Goal: Find contact information: Find contact information

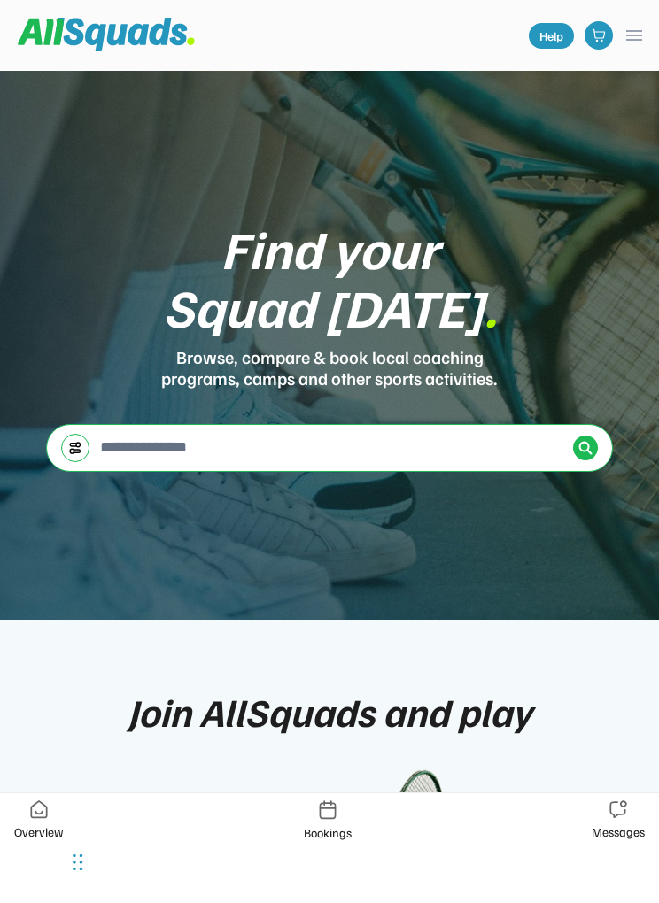
click at [640, 35] on button "menu" at bounding box center [634, 35] width 21 height 21
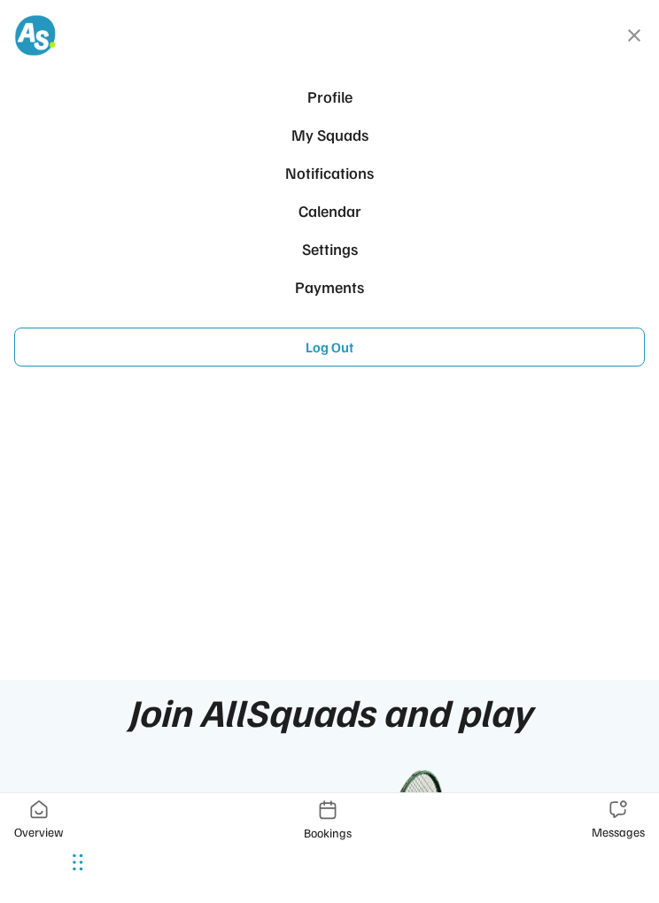
click at [355, 138] on div "My Squads" at bounding box center [329, 135] width 616 height 24
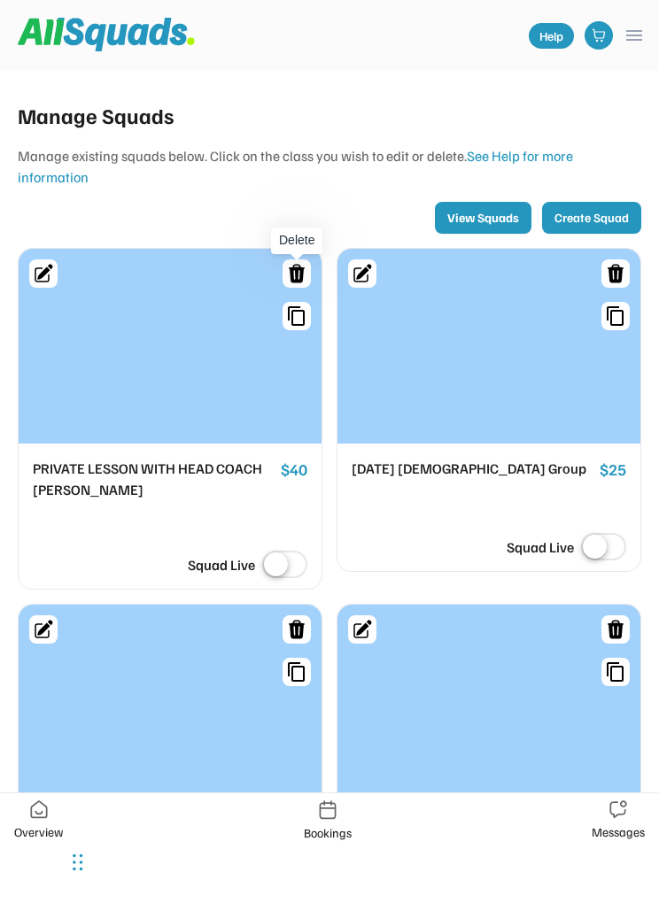
click at [294, 281] on icon at bounding box center [297, 274] width 16 height 19
click at [306, 238] on div "Manage Squads Manage existing squads below. Click on the class you wish to edit…" at bounding box center [330, 683] width 638 height 1182
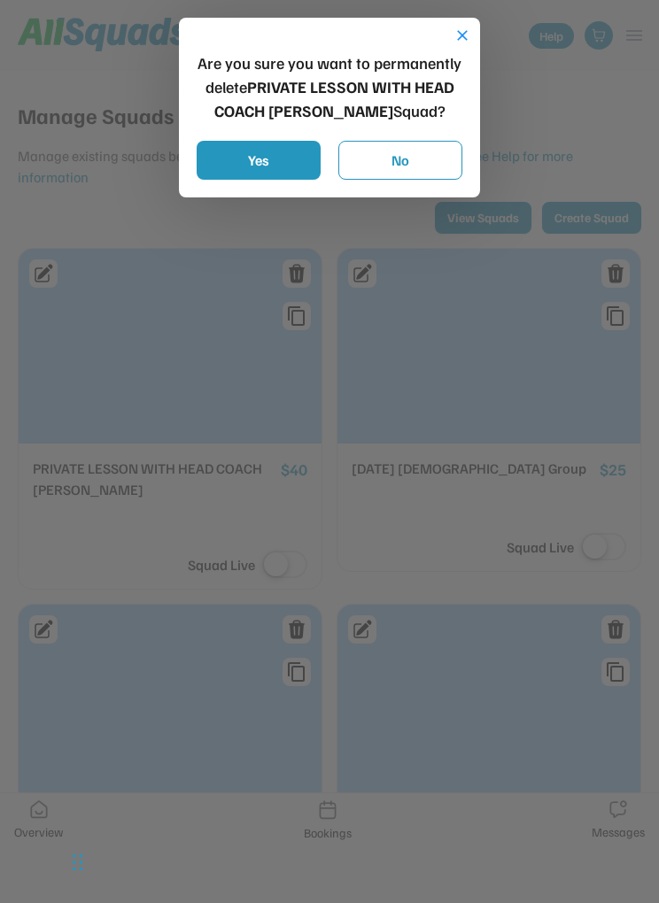
click at [296, 167] on button "Yes" at bounding box center [259, 160] width 124 height 39
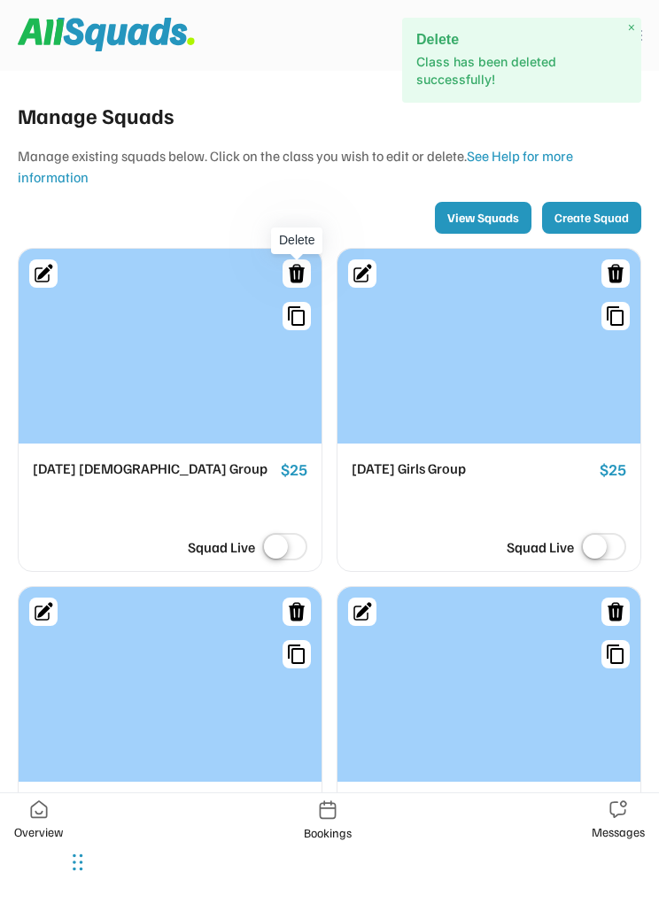
click at [298, 272] on icon at bounding box center [296, 273] width 21 height 21
click at [306, 277] on icon at bounding box center [296, 273] width 21 height 21
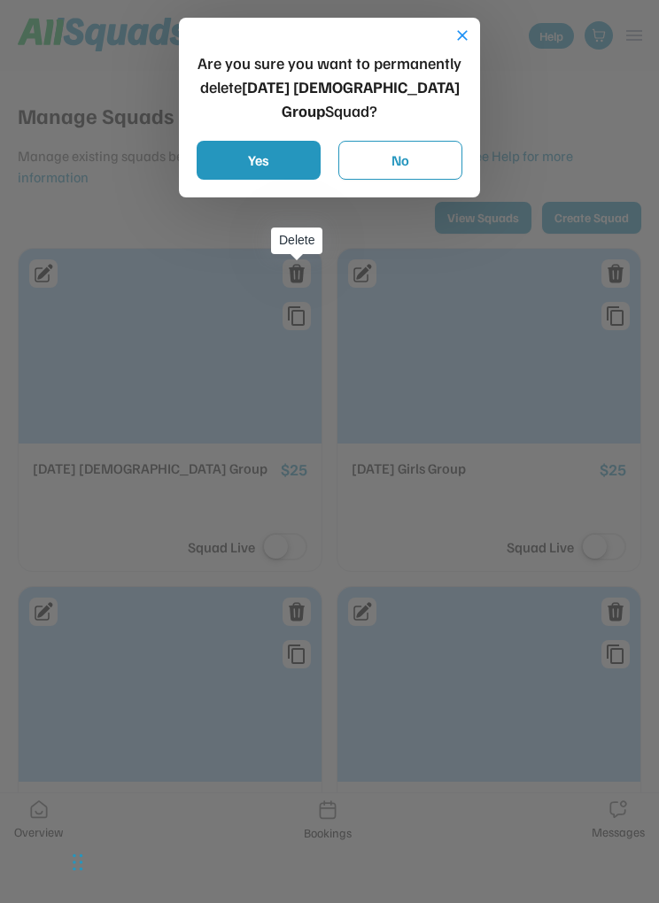
click at [309, 141] on button "Yes" at bounding box center [259, 160] width 124 height 39
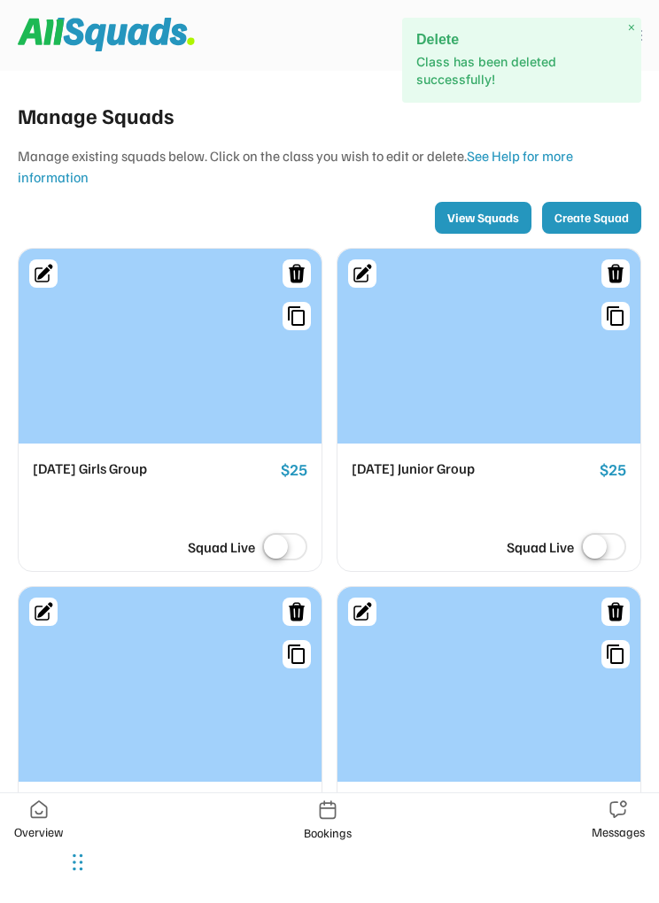
click at [299, 271] on icon at bounding box center [296, 273] width 21 height 21
click at [306, 243] on div "Manage Squads Manage existing squads below. Click on the class you wish to edit…" at bounding box center [330, 505] width 638 height 826
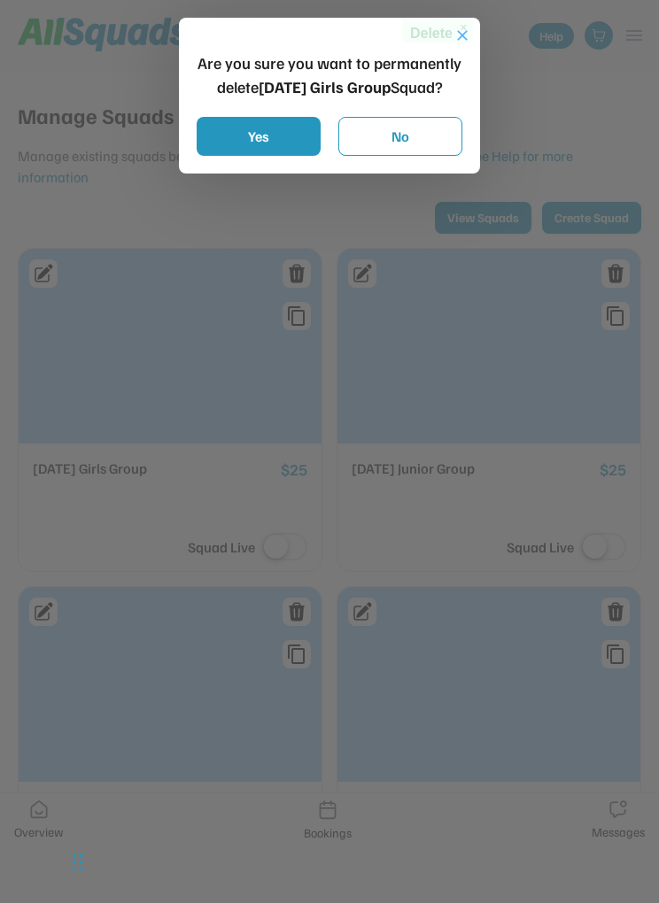
click at [292, 132] on button "Yes" at bounding box center [259, 136] width 124 height 39
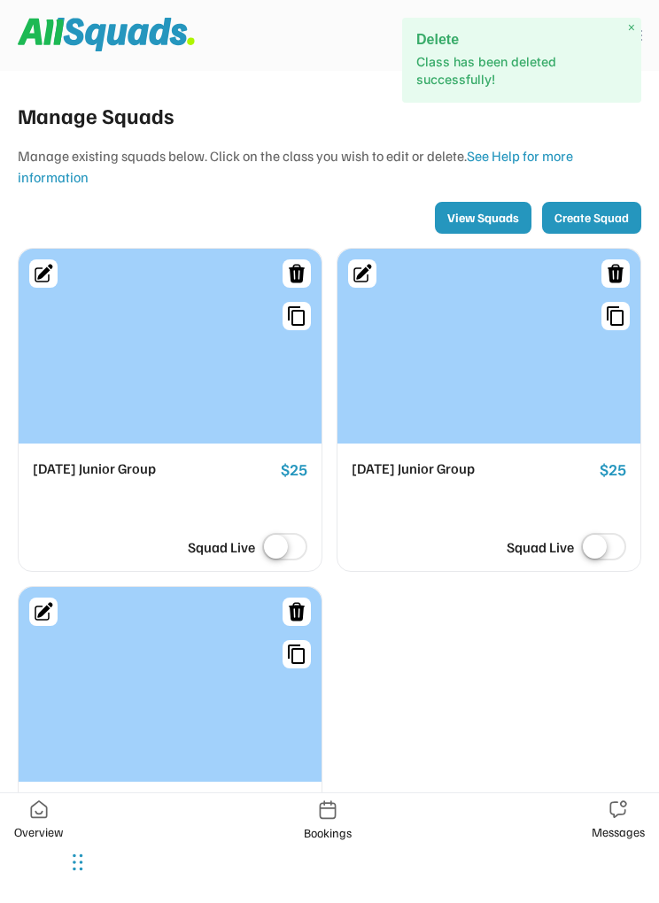
click at [306, 275] on icon at bounding box center [296, 273] width 21 height 21
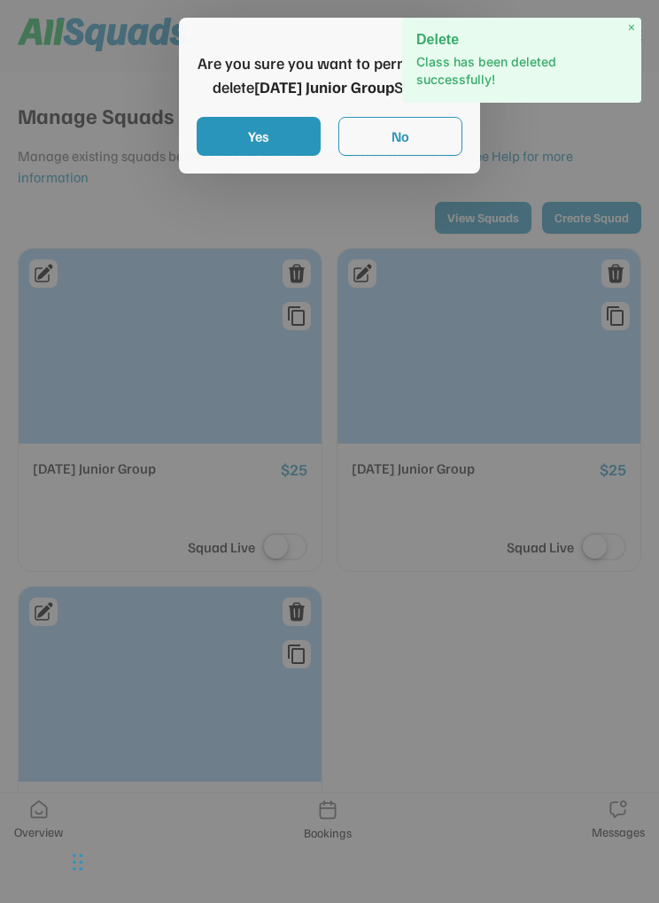
click at [306, 237] on div at bounding box center [329, 451] width 659 height 903
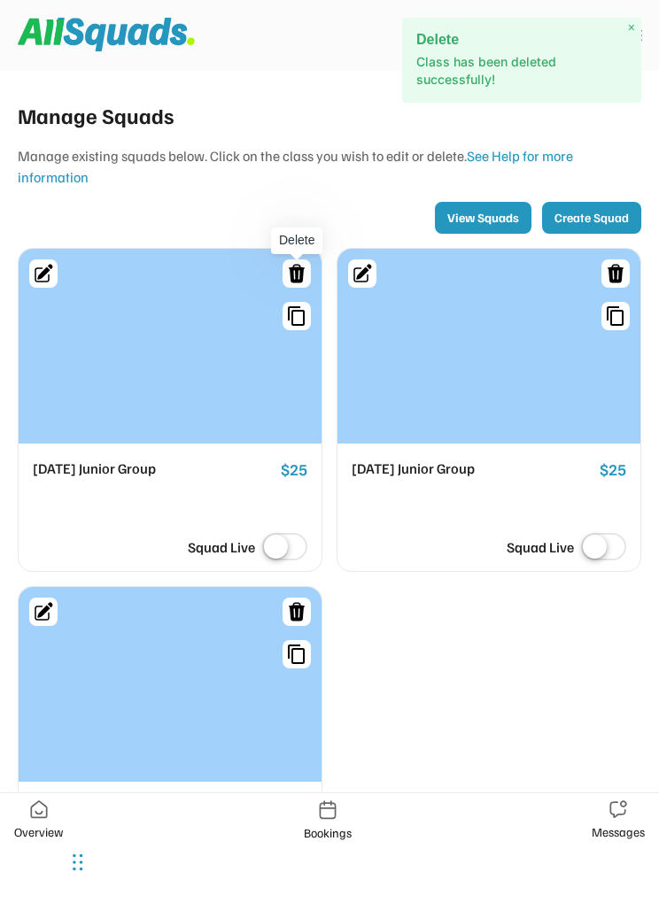
click at [301, 274] on icon at bounding box center [297, 274] width 16 height 19
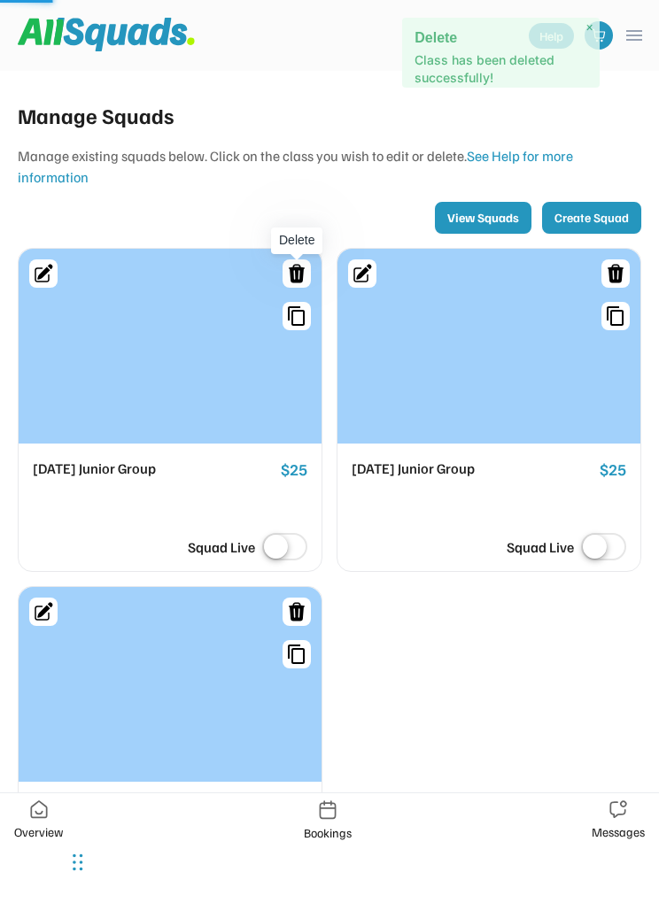
click at [315, 239] on div "Manage Squads Manage existing squads below. Click on the class you wish to edit…" at bounding box center [330, 505] width 638 height 826
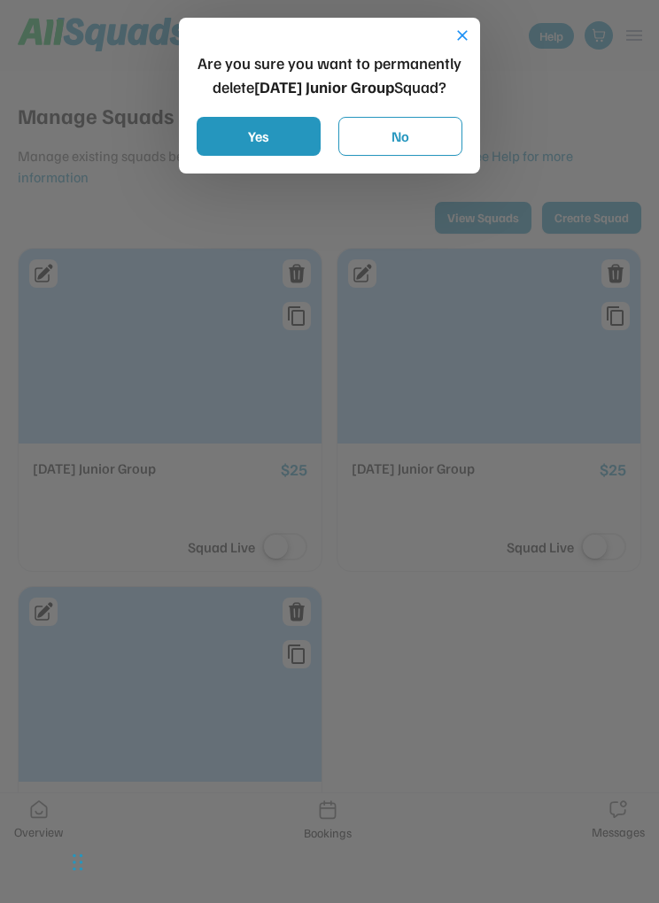
click at [283, 130] on button "Yes" at bounding box center [259, 136] width 124 height 39
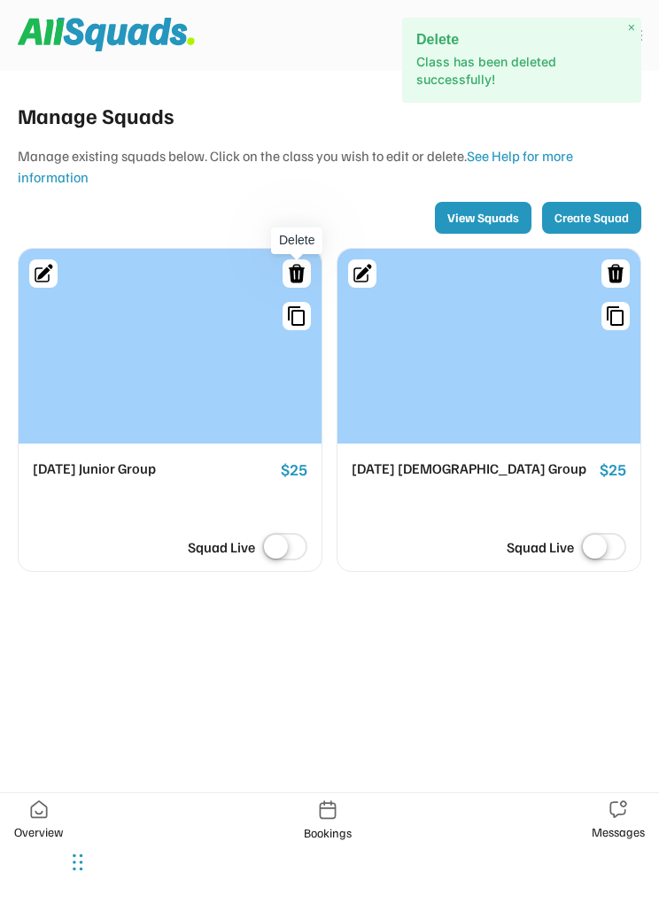
click at [295, 278] on icon at bounding box center [296, 273] width 21 height 21
click at [291, 243] on div "Manage Squads Manage existing squads below. Click on the class you wish to edit…" at bounding box center [330, 335] width 638 height 487
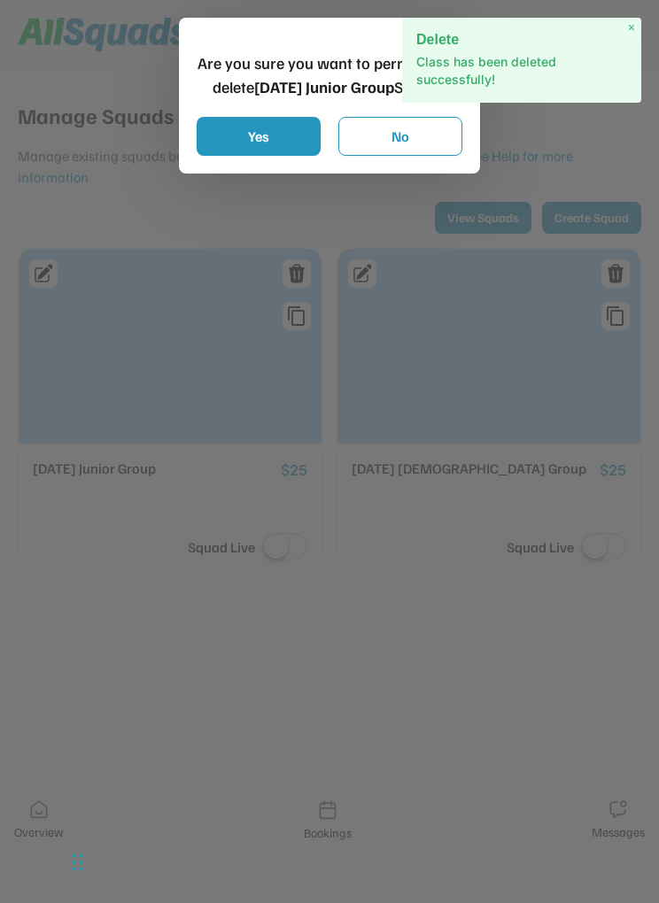
click at [276, 156] on button "Yes" at bounding box center [259, 136] width 124 height 39
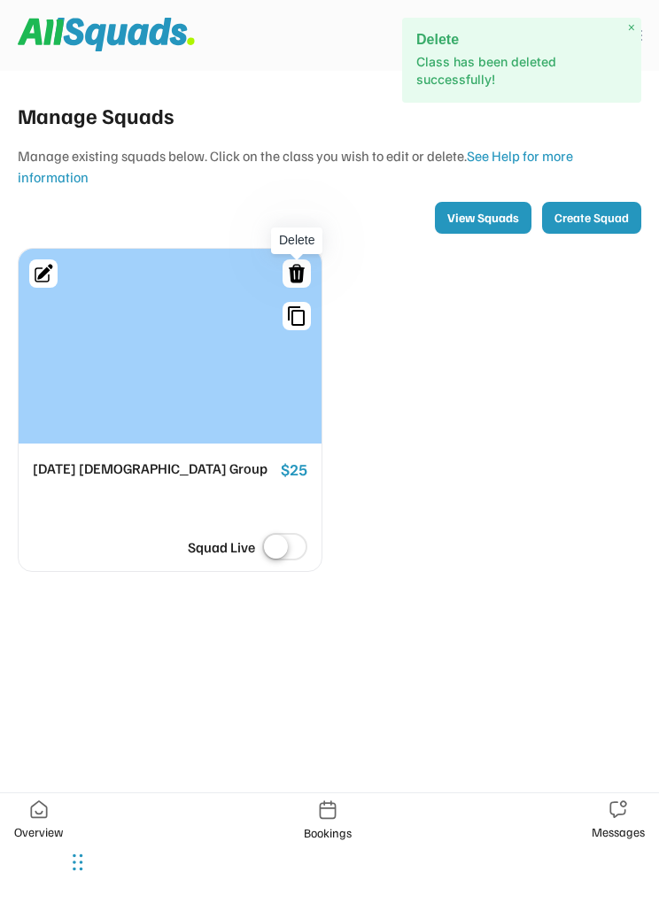
click at [288, 265] on icon at bounding box center [296, 273] width 21 height 21
click at [303, 241] on div "Manage Squads Manage existing squads below. Click on the class you wish to edit…" at bounding box center [330, 335] width 638 height 487
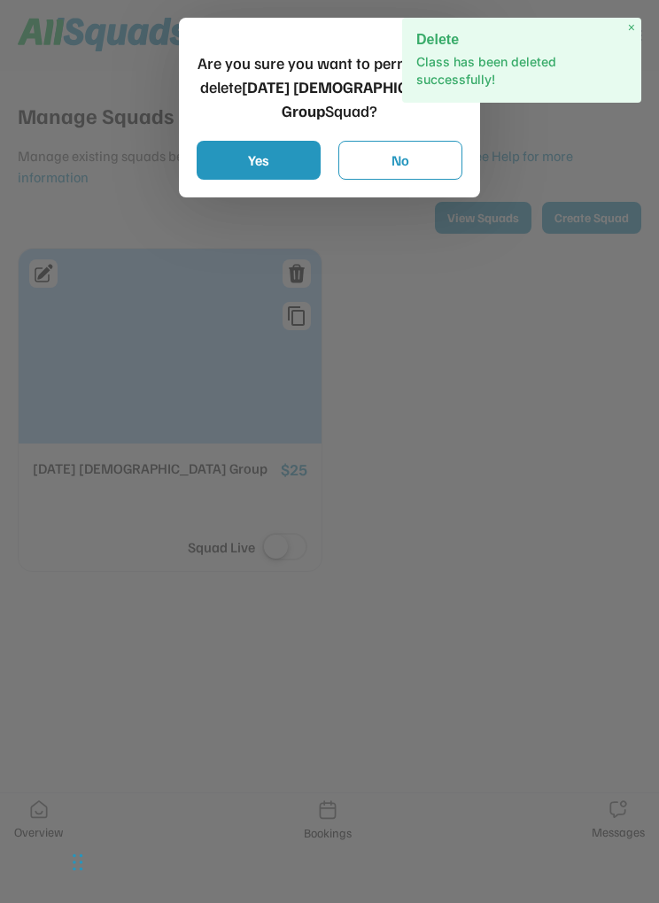
click at [280, 162] on button "Yes" at bounding box center [259, 160] width 124 height 39
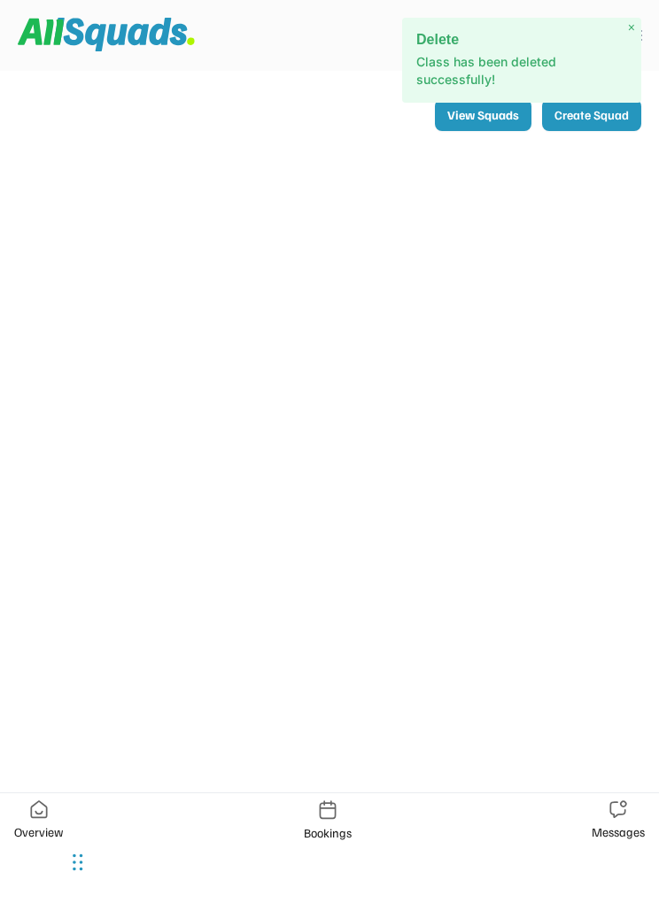
click at [629, 25] on span "×" at bounding box center [631, 27] width 7 height 15
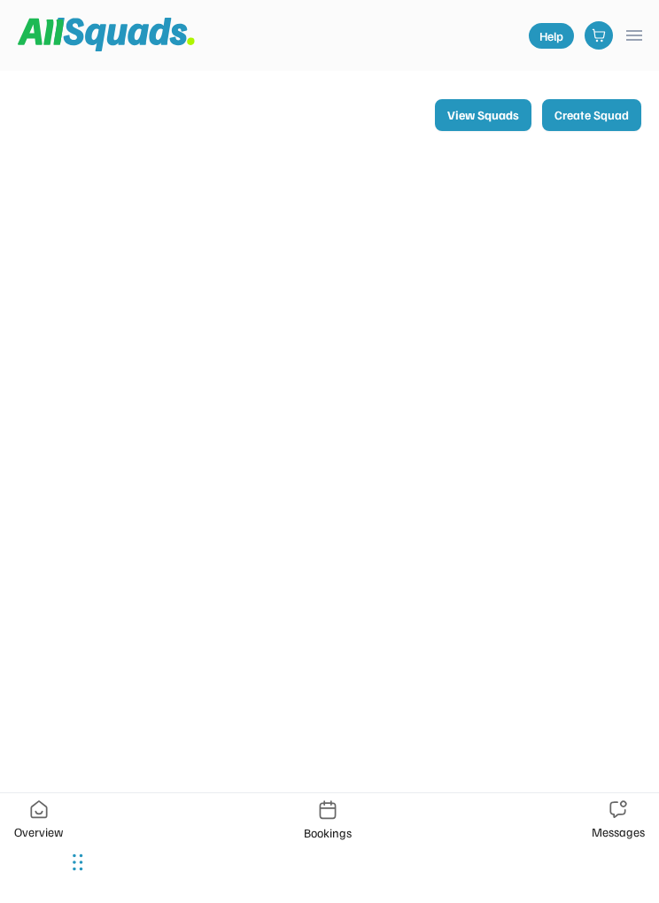
click at [625, 30] on button "menu" at bounding box center [634, 35] width 21 height 21
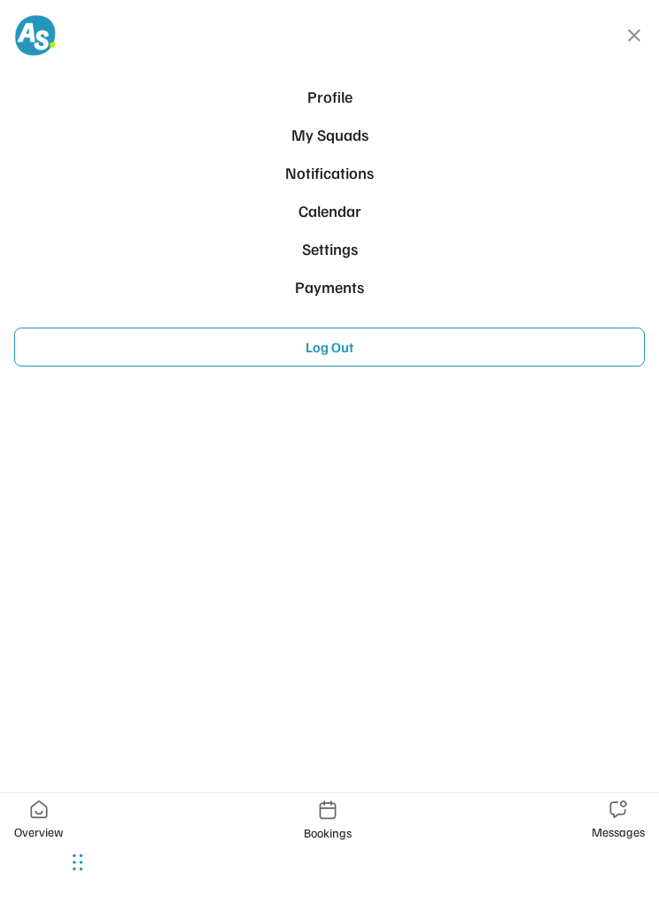
click at [345, 89] on div "Profile" at bounding box center [329, 97] width 616 height 24
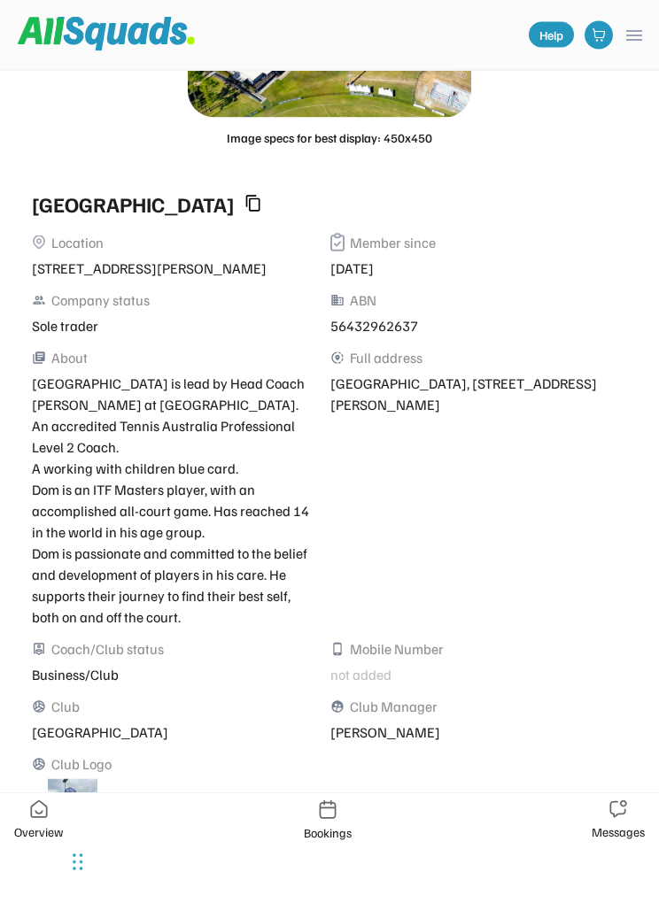
scroll to position [378, 0]
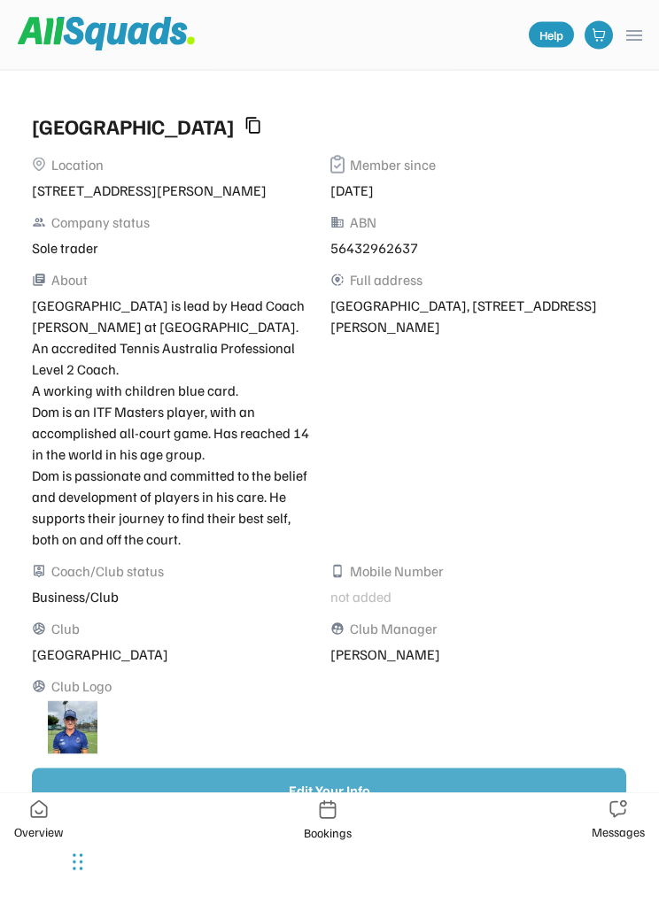
click at [405, 792] on button "Edit Your Info" at bounding box center [329, 791] width 594 height 44
select select "**********"
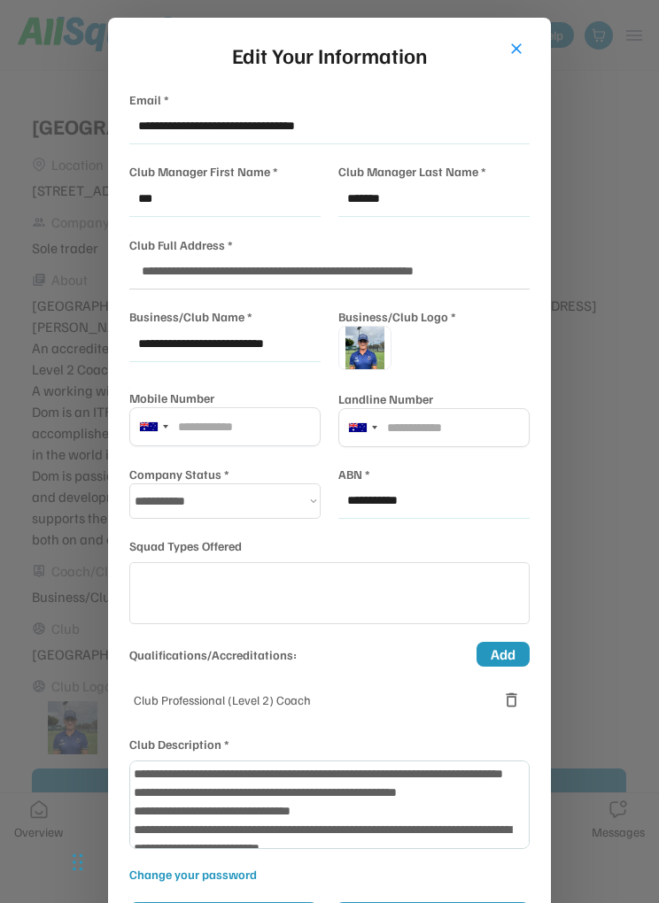
select select "**********"
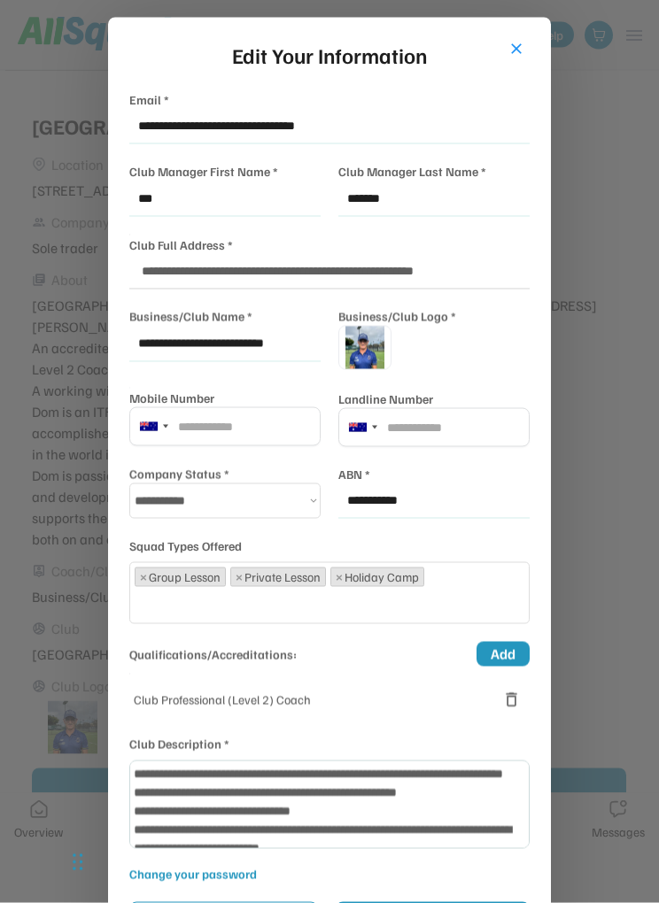
click at [645, 300] on div at bounding box center [329, 451] width 659 height 903
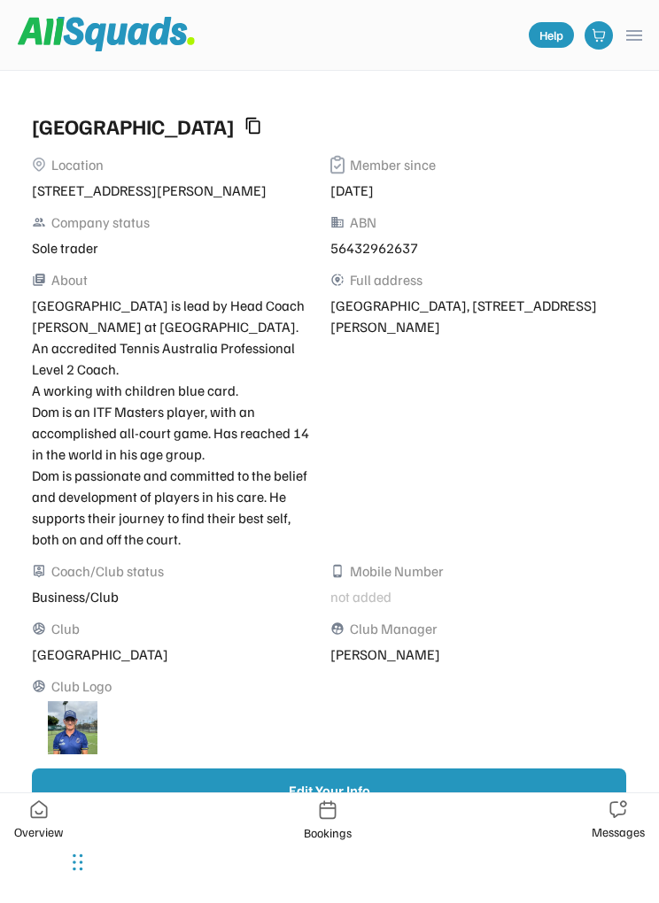
click at [554, 36] on link "Help" at bounding box center [551, 35] width 45 height 26
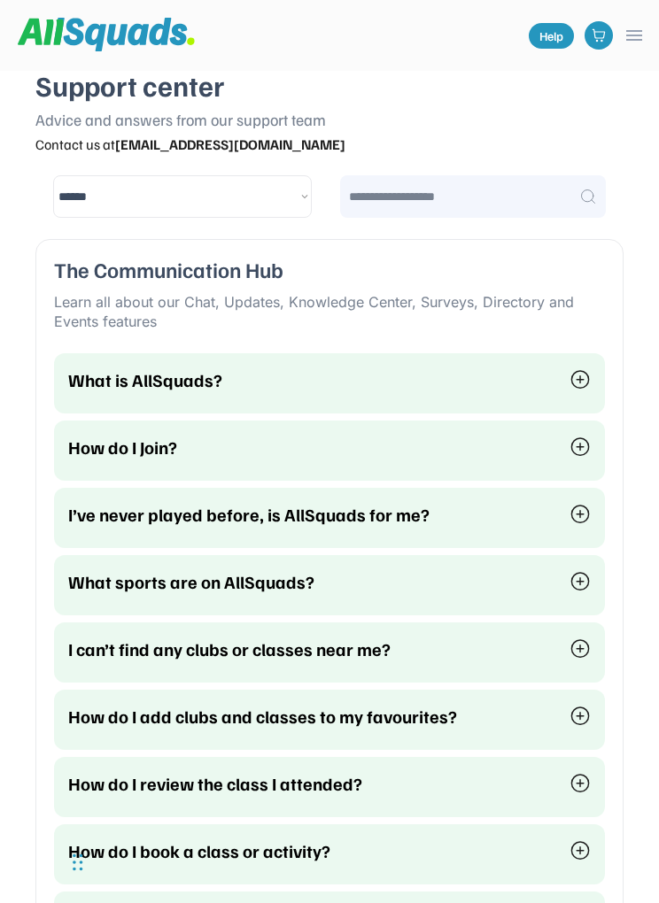
scroll to position [42, 0]
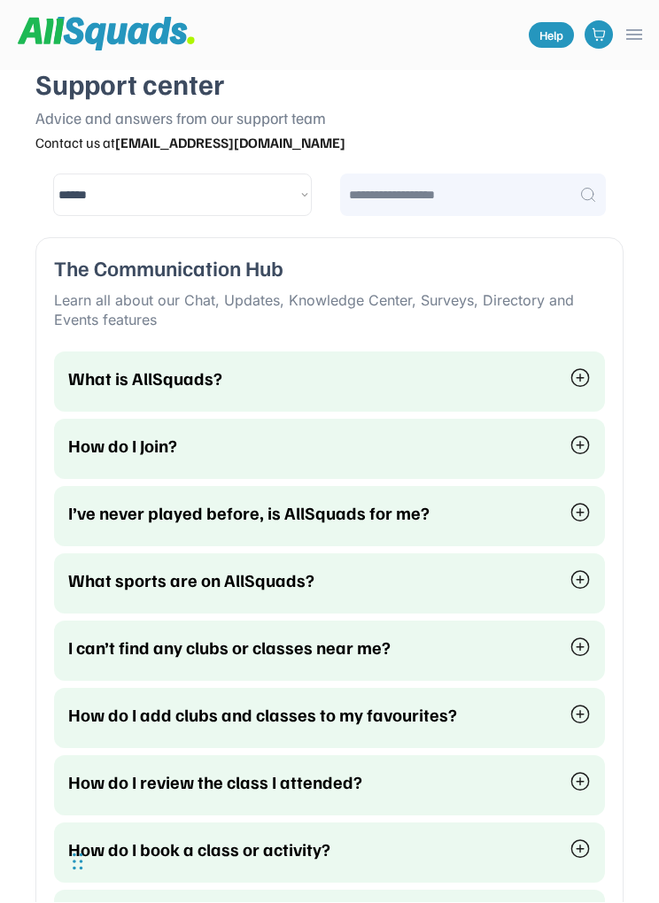
click at [289, 192] on select "**********" at bounding box center [182, 195] width 259 height 43
select select "*******"
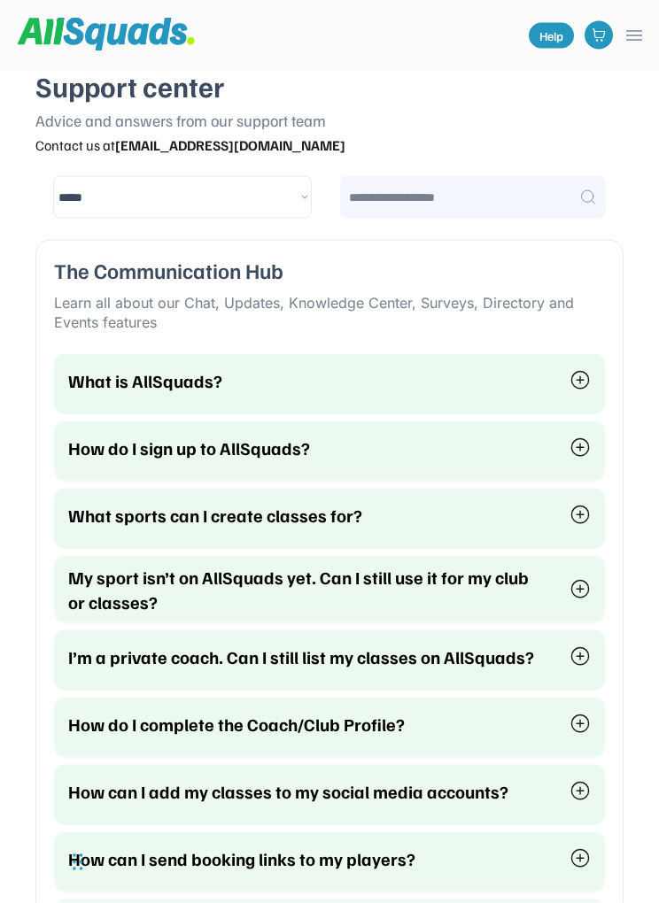
scroll to position [0, 0]
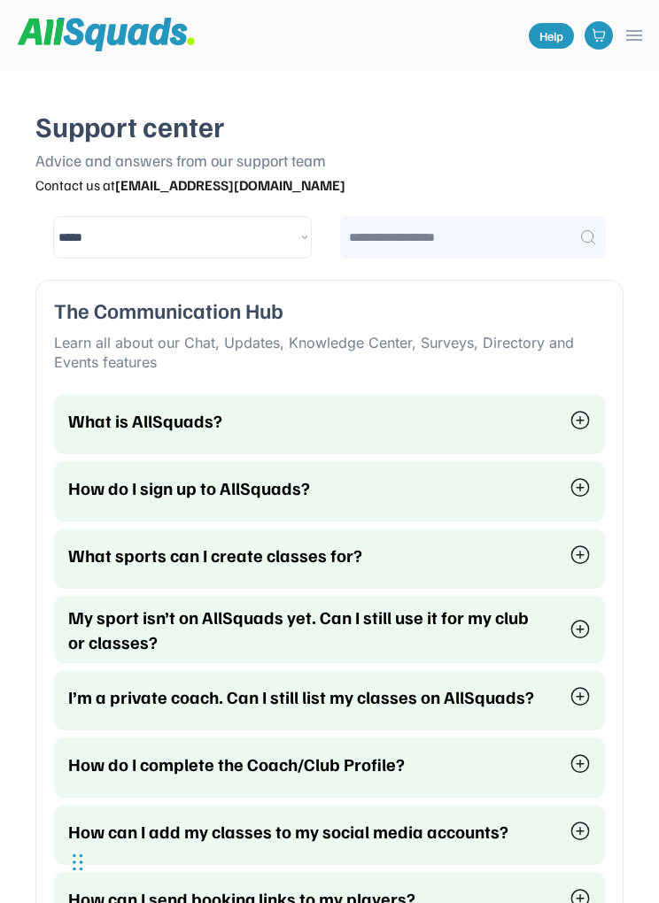
click at [404, 233] on input "input" at bounding box center [473, 237] width 266 height 43
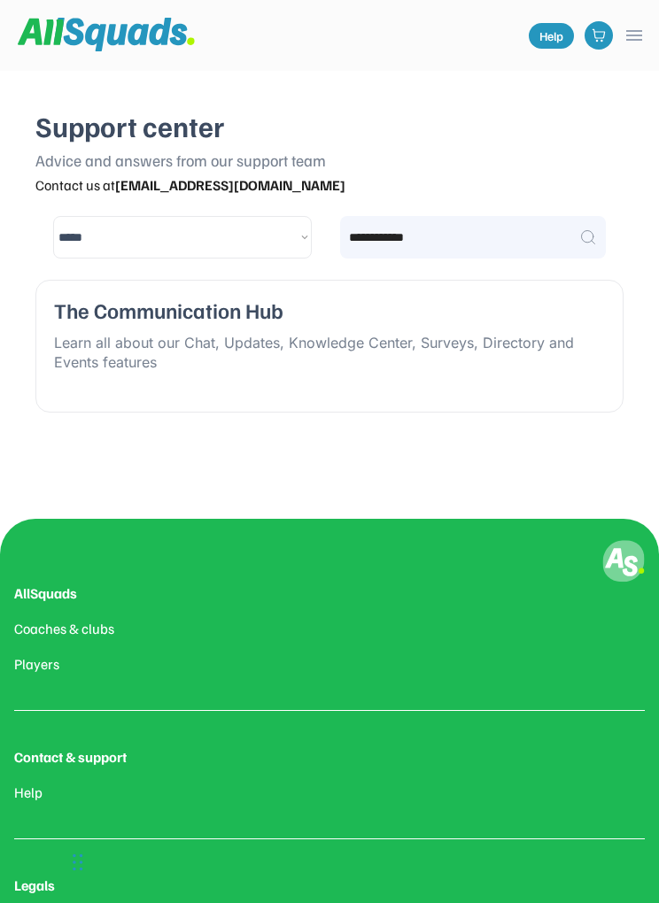
type input "**********"
click at [222, 187] on strong "help@allsquads.com.au" at bounding box center [230, 185] width 230 height 18
click at [159, 190] on strong "help@allsquads.com.au" at bounding box center [230, 185] width 230 height 18
copy div "help@allsquads.com.au"
